Goal: Information Seeking & Learning: Learn about a topic

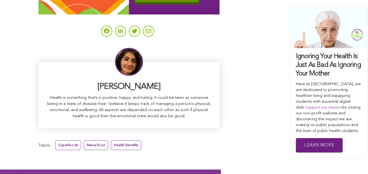
scroll to position [3388, 0]
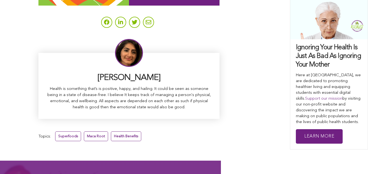
click at [111, 131] on link "Health Benefits" at bounding box center [126, 136] width 30 height 10
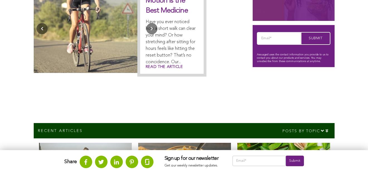
scroll to position [138, 0]
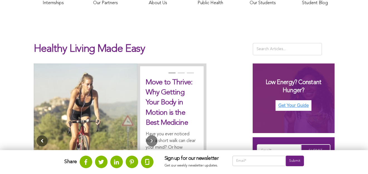
click at [36, 135] on button "Previous" at bounding box center [41, 140] width 11 height 11
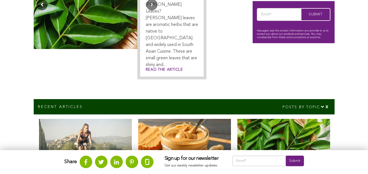
scroll to position [108, 0]
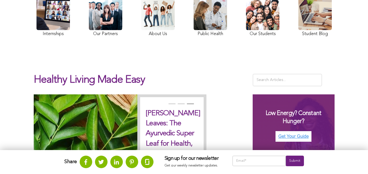
click at [36, 166] on button "Previous" at bounding box center [41, 171] width 11 height 11
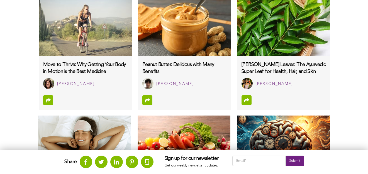
scroll to position [414, 0]
